Goal: Transaction & Acquisition: Purchase product/service

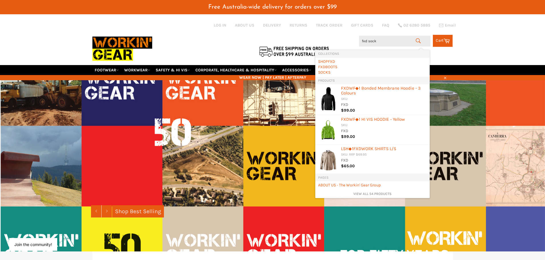
type input "fxd socks"
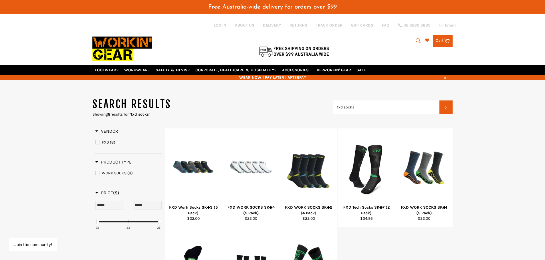
click at [418, 40] on icon "submit" at bounding box center [418, 41] width 6 height 6
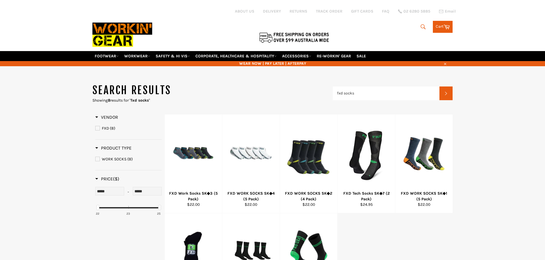
drag, startPoint x: 0, startPoint y: 0, endPoint x: 384, endPoint y: 31, distance: 385.5
click at [386, 33] on div "Search Search Cart Cart" at bounding box center [393, 25] width 120 height 51
click at [378, 37] on div "Search fxd socks Search Cart Cart 0 items" at bounding box center [393, 25] width 120 height 51
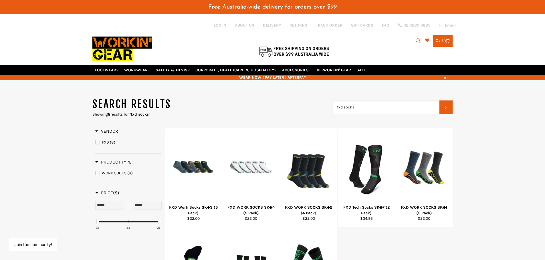
drag, startPoint x: 337, startPoint y: 108, endPoint x: 343, endPoint y: 105, distance: 7.2
click at [343, 105] on input "fxd socks" at bounding box center [386, 108] width 107 height 14
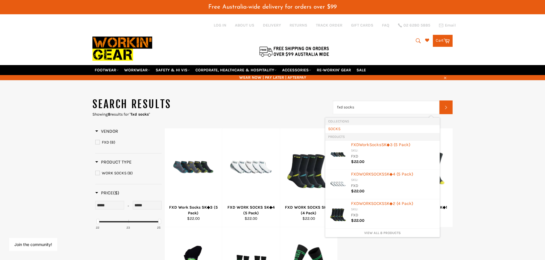
type input "socks"
